Goal: Communication & Community: Answer question/provide support

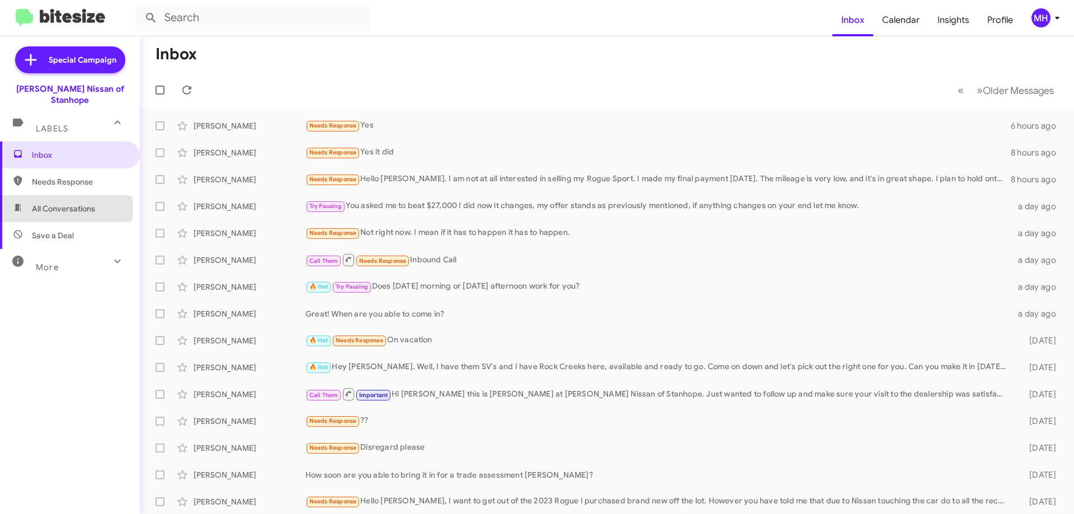
click at [64, 203] on span "All Conversations" at bounding box center [63, 208] width 63 height 11
type input "in:all-conversations"
